Goal: Task Accomplishment & Management: Manage account settings

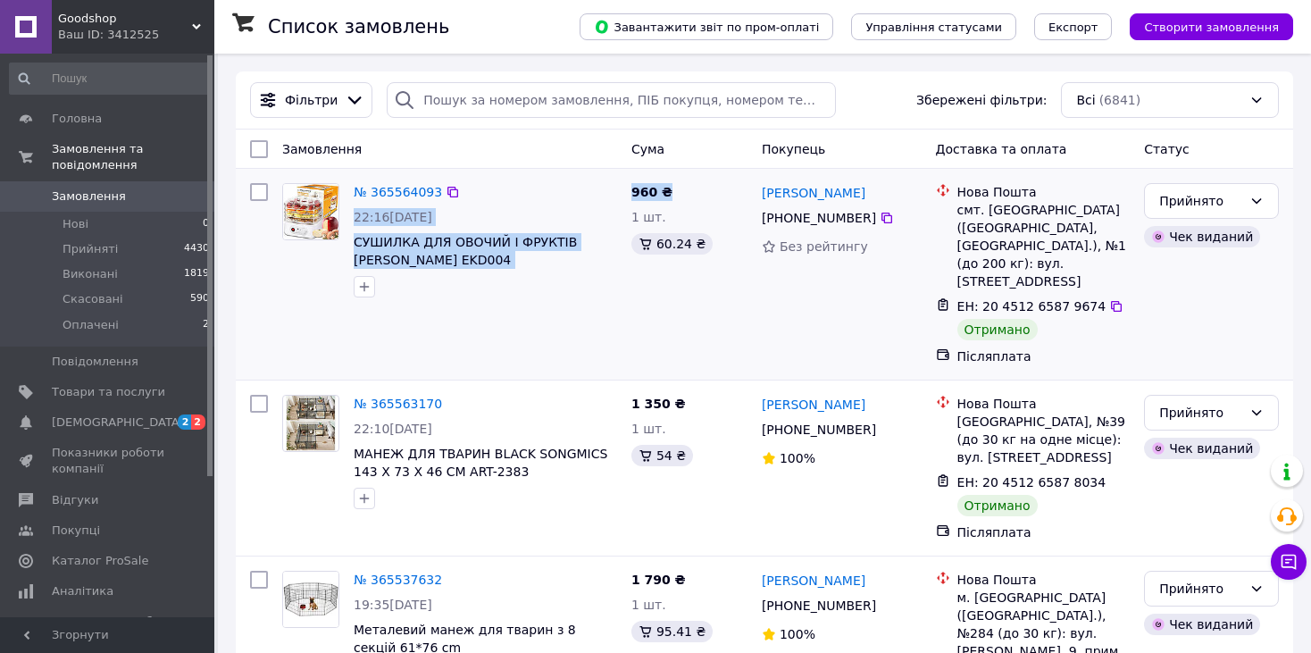
drag, startPoint x: 597, startPoint y: 172, endPoint x: 701, endPoint y: 196, distance: 106.2
click at [701, 196] on div "№ 365564093 22:16[DATE] СУШИЛКА ДЛЯ ОВОЧИЙ І ФРУКТІВ [PERSON_NAME] EKD004 960 ₴…" at bounding box center [764, 274] width 1057 height 211
click at [127, 445] on span "Показники роботи компанії" at bounding box center [108, 461] width 113 height 32
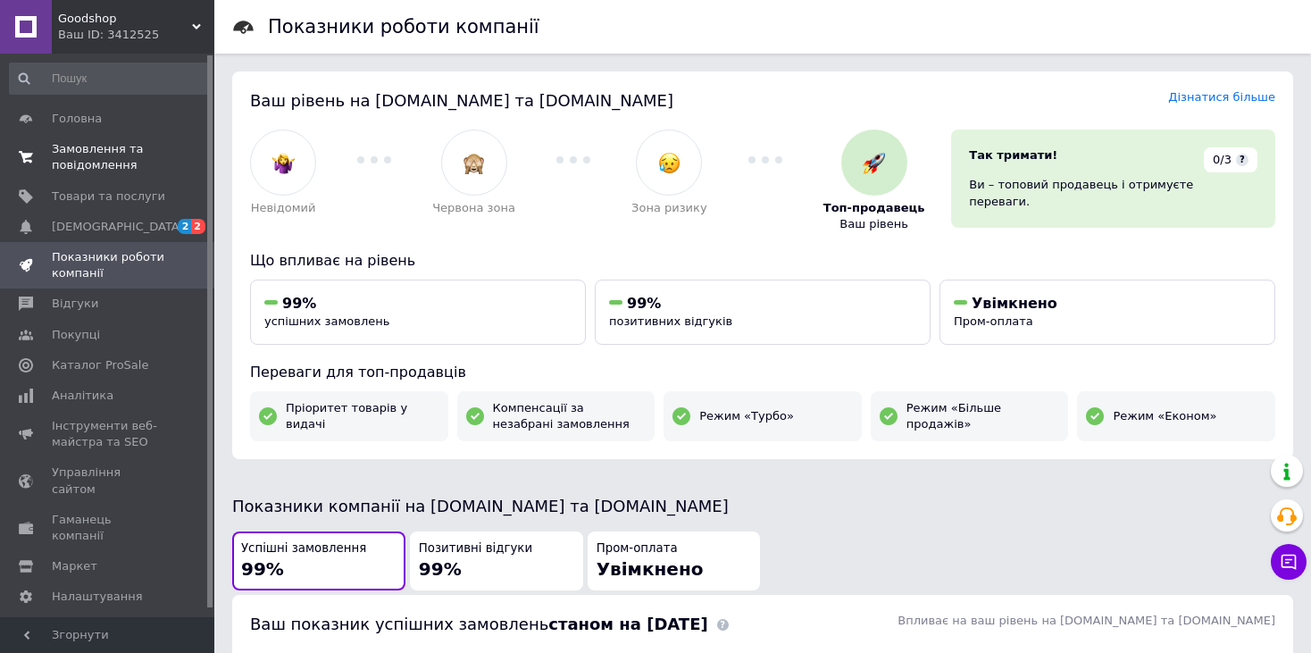
click at [87, 158] on span "Замовлення та повідомлення" at bounding box center [108, 157] width 113 height 32
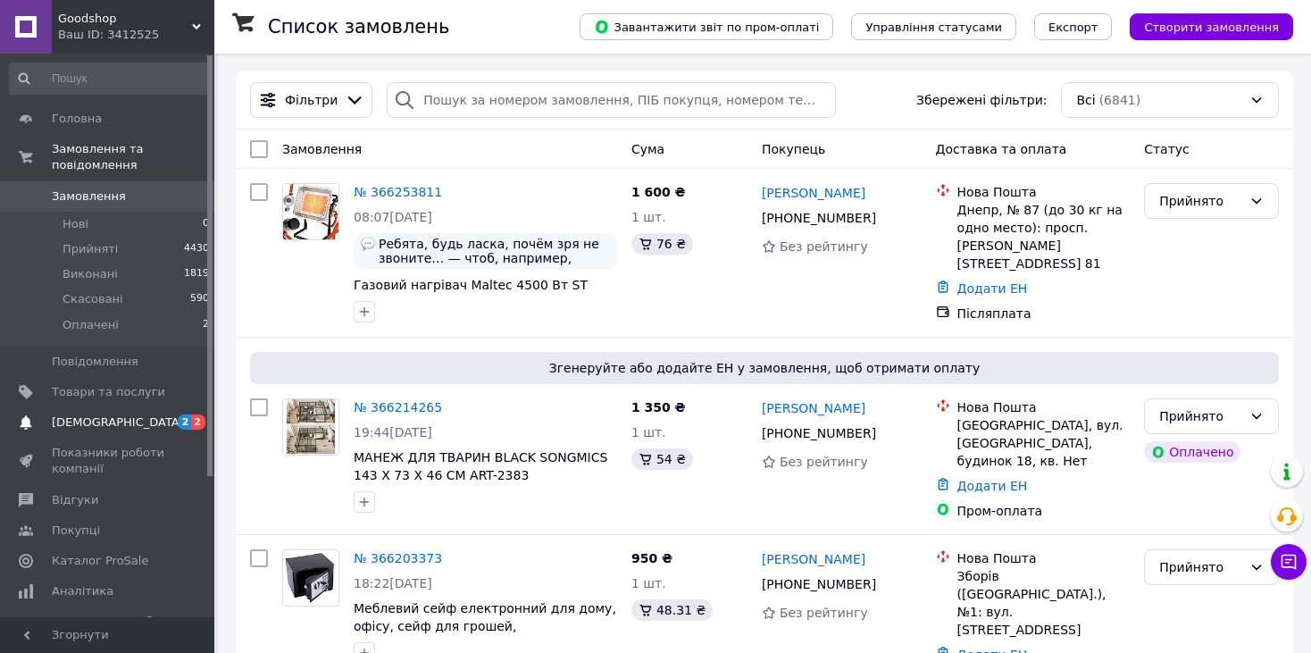
click at [97, 414] on span "[DEMOGRAPHIC_DATA]" at bounding box center [118, 422] width 132 height 16
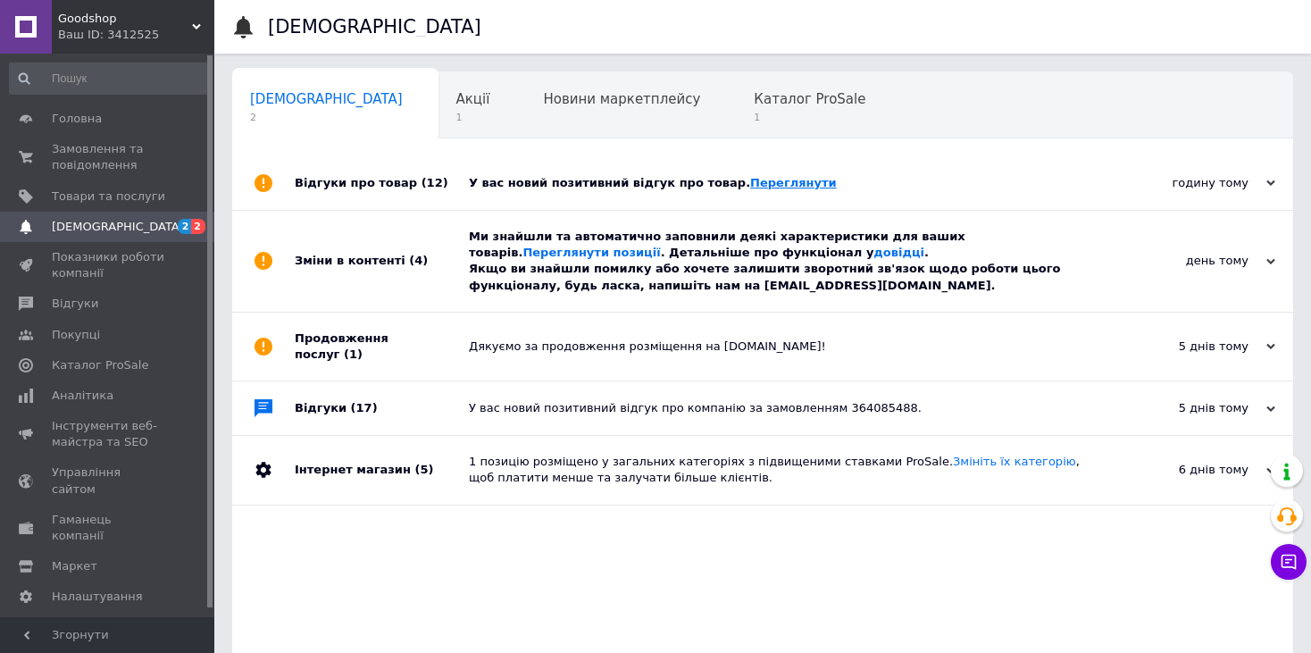
click at [752, 189] on link "Переглянути" at bounding box center [793, 182] width 87 height 13
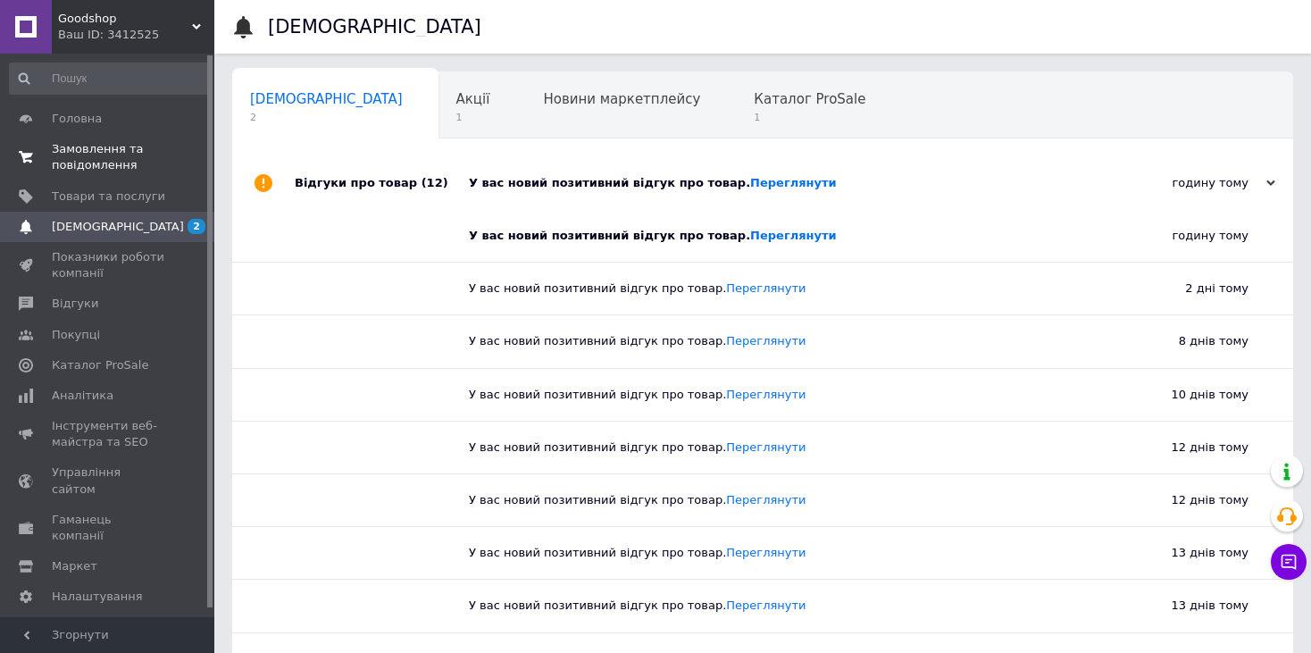
click at [93, 143] on span "Замовлення та повідомлення" at bounding box center [108, 157] width 113 height 32
